Goal: Task Accomplishment & Management: Manage account settings

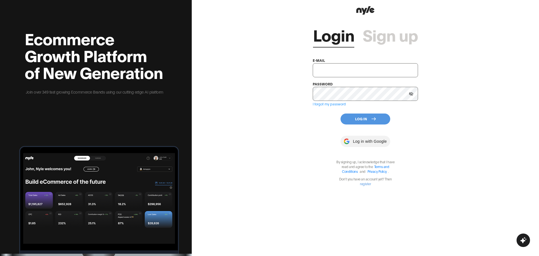
click at [352, 67] on input "text" at bounding box center [365, 70] width 105 height 14
type input "[EMAIL_ADDRESS][PERSON_NAME]"
click at [361, 121] on button "Log In" at bounding box center [366, 118] width 50 height 11
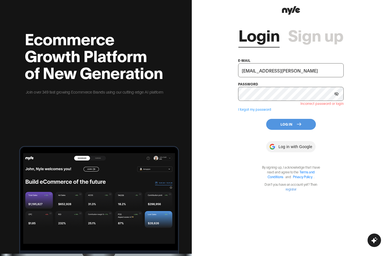
click at [295, 123] on button "Log In" at bounding box center [291, 124] width 50 height 11
